Goal: Answer question/provide support

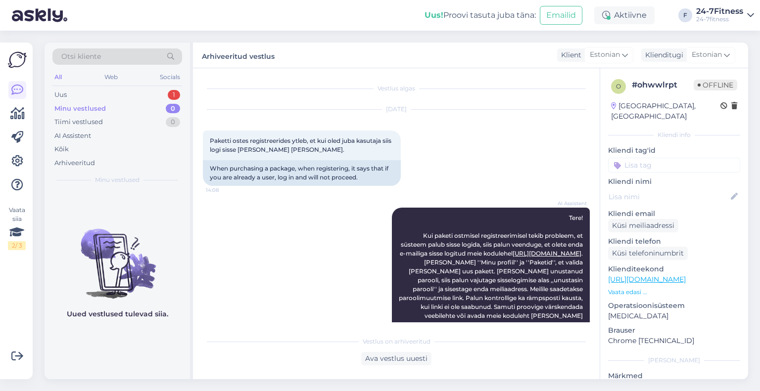
click at [84, 98] on div "Uus 1" at bounding box center [117, 95] width 130 height 14
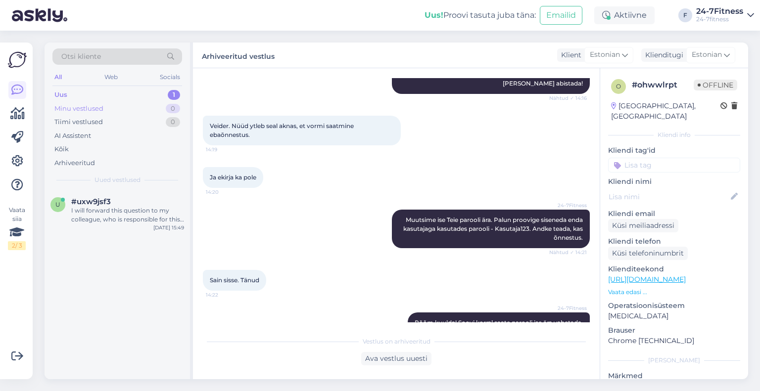
click at [113, 111] on div "Minu vestlused 0" at bounding box center [117, 109] width 130 height 14
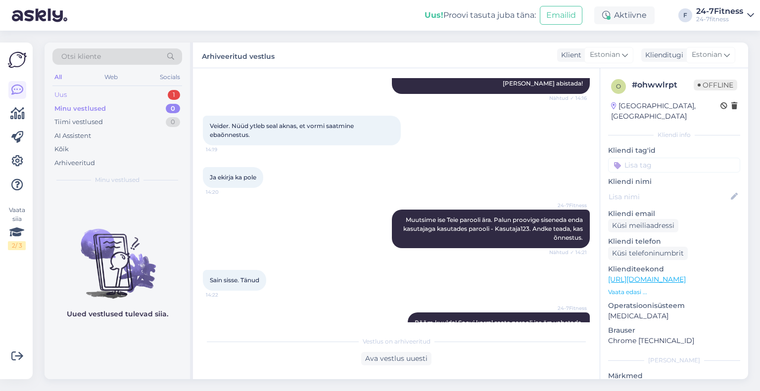
click at [103, 90] on div "Uus 1" at bounding box center [117, 95] width 130 height 14
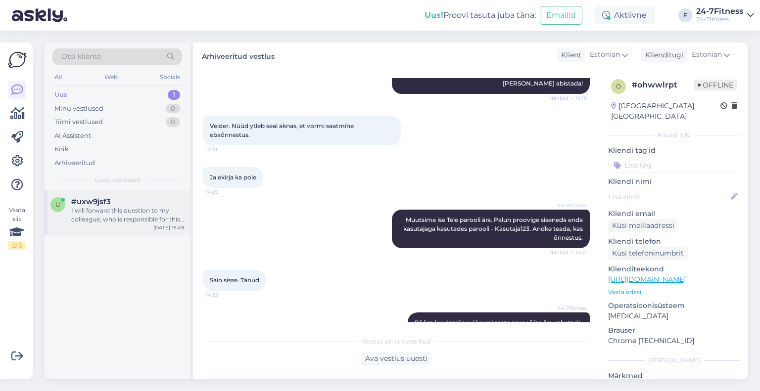
click at [108, 201] on span "#uxw9jsf3" at bounding box center [91, 201] width 40 height 9
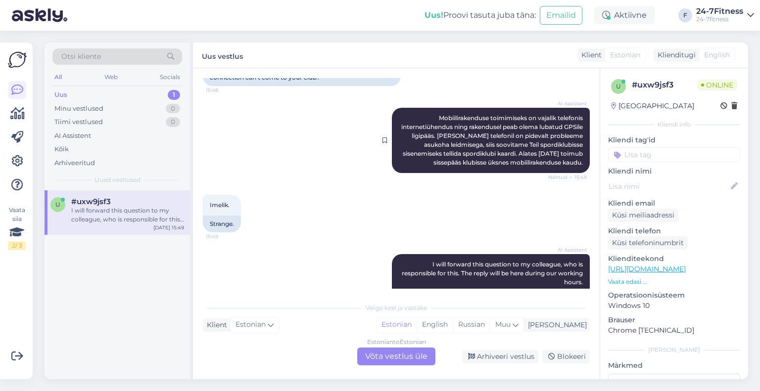
scroll to position [398, 0]
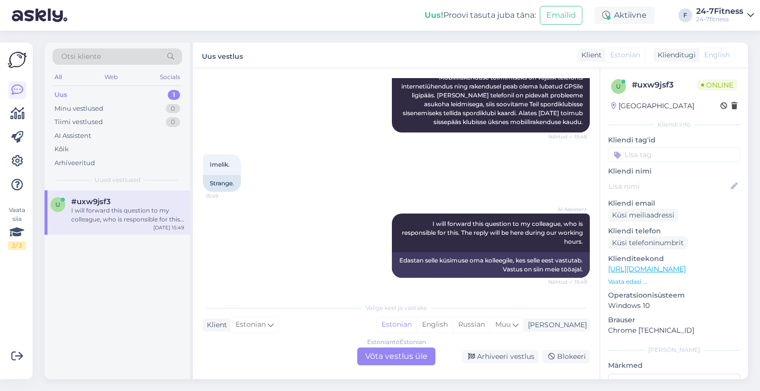
click at [374, 351] on div "Estonian to Estonian Võta vestlus üle" at bounding box center [396, 357] width 78 height 18
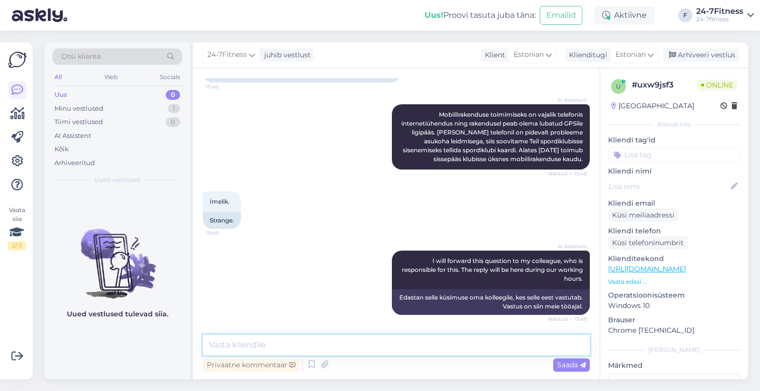
click at [303, 347] on textarea at bounding box center [396, 345] width 387 height 21
type textarea "o"
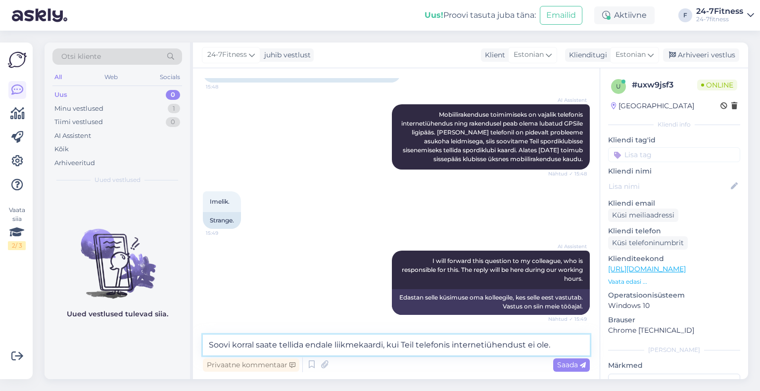
type textarea "Soovi korral saate tellida endale liikmekaardi, kui Teil telefonis internetiühe…"
click at [563, 368] on span "Saada" at bounding box center [571, 365] width 29 height 9
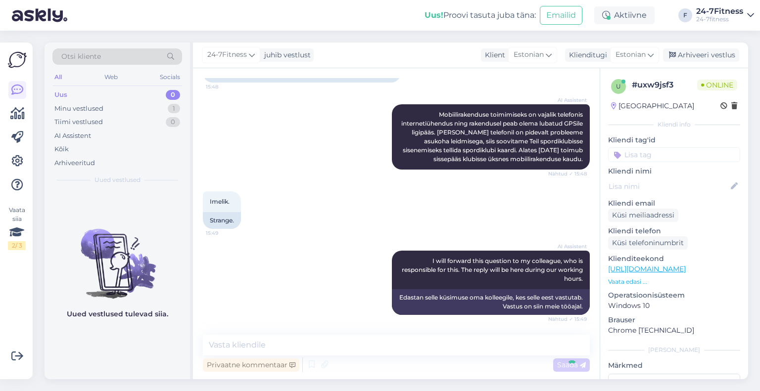
scroll to position [412, 0]
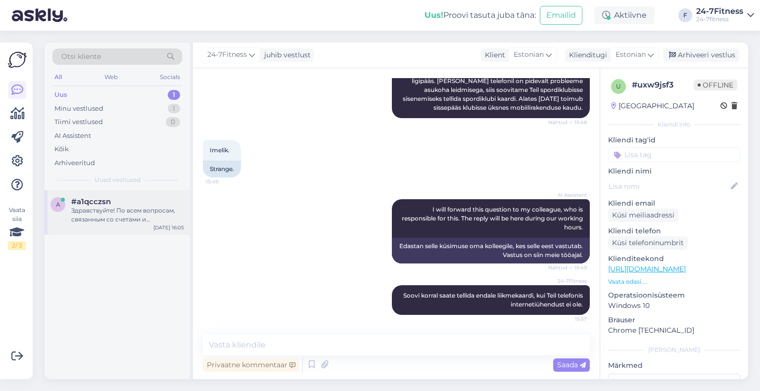
click at [99, 211] on div "Здравствуйте! По всем вопросам, связанным со счетами и задолженностями, пожалуй…" at bounding box center [127, 215] width 113 height 18
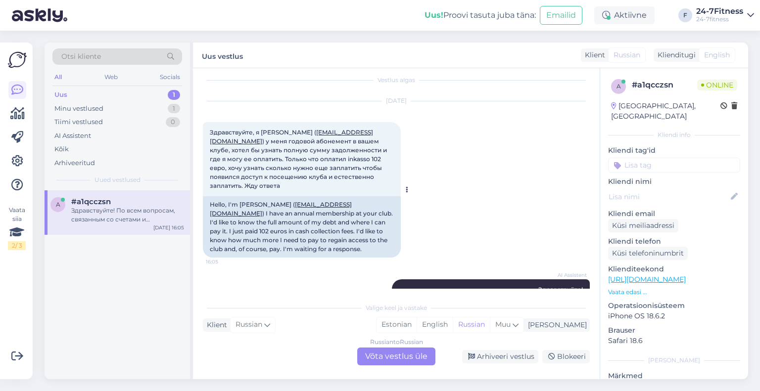
scroll to position [0, 0]
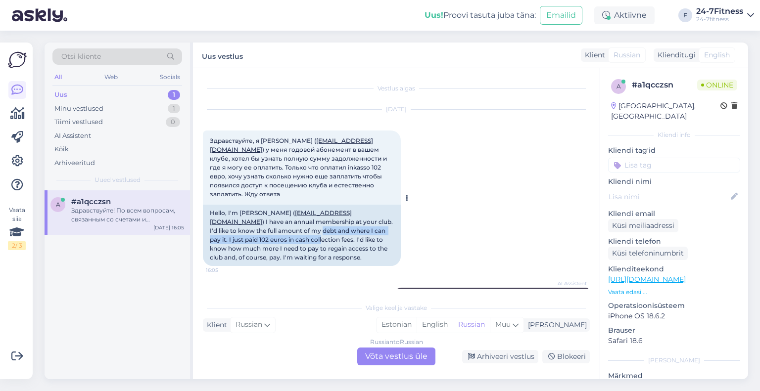
drag, startPoint x: 253, startPoint y: 225, endPoint x: 261, endPoint y: 231, distance: 9.9
click at [261, 231] on div "Hello, I'm [PERSON_NAME] ( [EMAIL_ADDRESS][DOMAIN_NAME] ) I have an annual memb…" at bounding box center [302, 235] width 198 height 61
click at [260, 233] on div "Hello, I'm [PERSON_NAME] ( [EMAIL_ADDRESS][DOMAIN_NAME] ) I have an annual memb…" at bounding box center [302, 235] width 198 height 61
drag, startPoint x: 330, startPoint y: 244, endPoint x: 285, endPoint y: 231, distance: 47.1
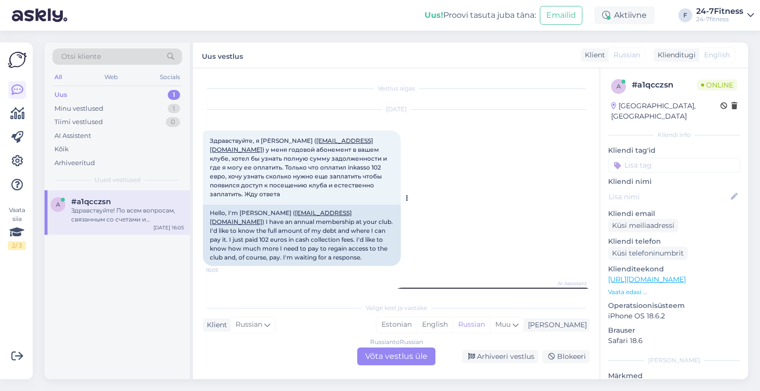
click at [290, 232] on div "Hello, I'm [PERSON_NAME] ( [EMAIL_ADDRESS][DOMAIN_NAME] ) I have an annual memb…" at bounding box center [302, 235] width 198 height 61
drag, startPoint x: 244, startPoint y: 220, endPoint x: 259, endPoint y: 236, distance: 22.1
click at [259, 236] on div "Hello, I'm [PERSON_NAME] ( [EMAIL_ADDRESS][DOMAIN_NAME] ) I have an annual memb…" at bounding box center [302, 235] width 198 height 61
drag, startPoint x: 272, startPoint y: 239, endPoint x: 260, endPoint y: 220, distance: 21.6
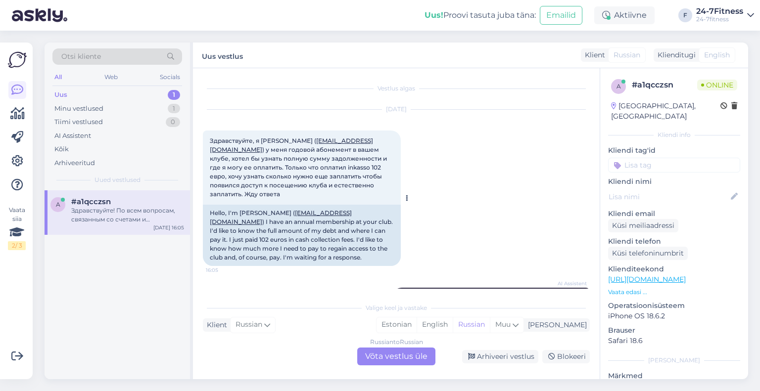
click at [264, 226] on div "Hello, I'm [PERSON_NAME] ( [EMAIL_ADDRESS][DOMAIN_NAME] ) I have an annual memb…" at bounding box center [302, 235] width 198 height 61
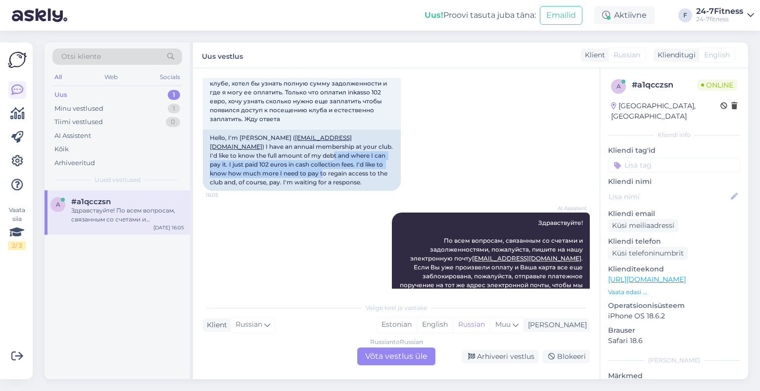
scroll to position [93, 0]
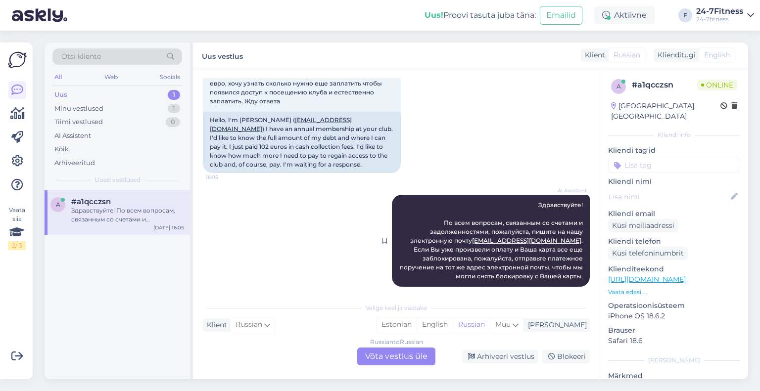
click at [487, 252] on span "Здравствуйте! По всем вопросам, связанным со счетами и задолженностями, пожалуй…" at bounding box center [492, 240] width 185 height 79
